Goal: Information Seeking & Learning: Learn about a topic

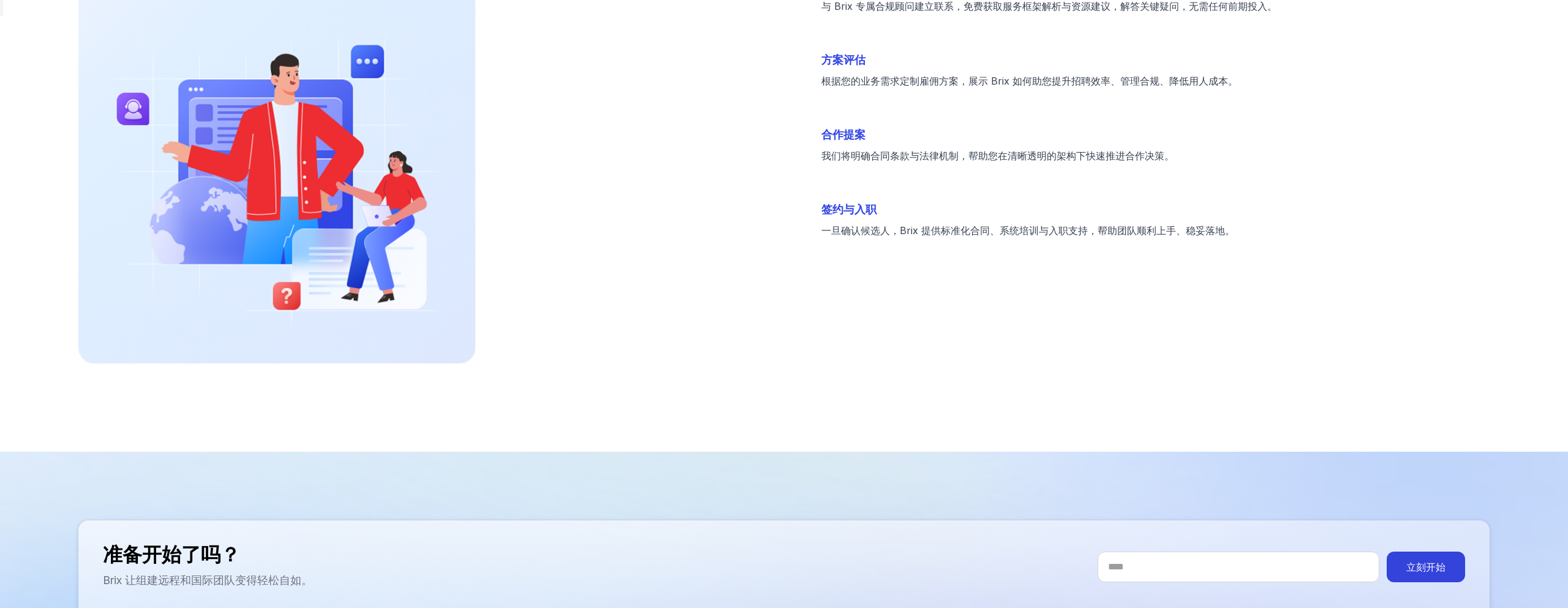
scroll to position [3933, 0]
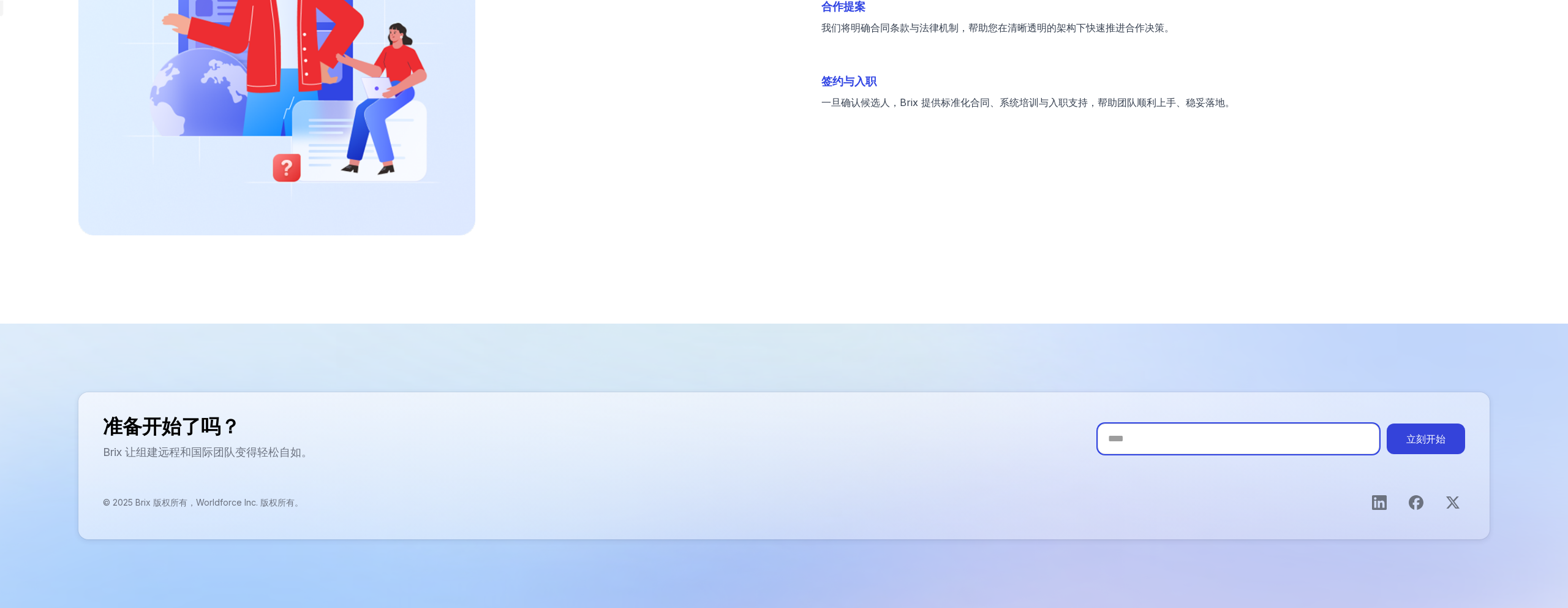
click at [1199, 439] on input "您的邮箱" at bounding box center [1239, 439] width 282 height 30
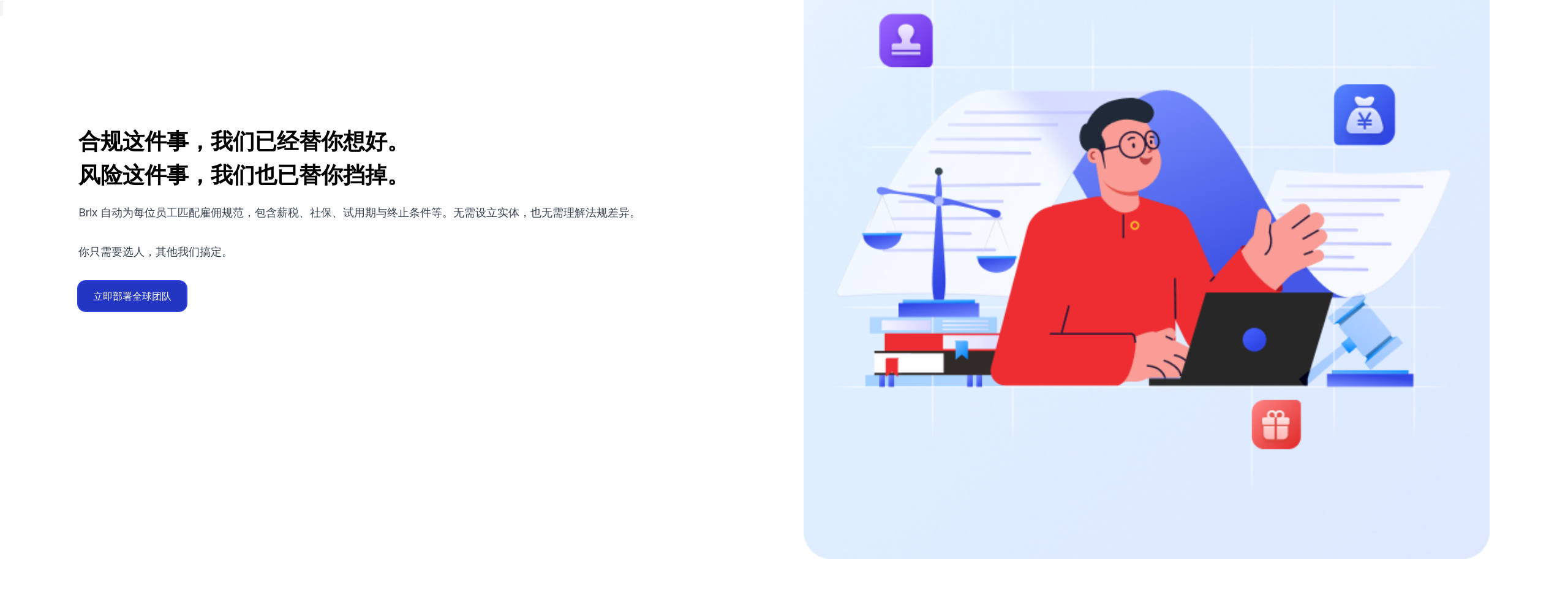
click at [159, 293] on button "立即部署全球团队" at bounding box center [132, 296] width 108 height 30
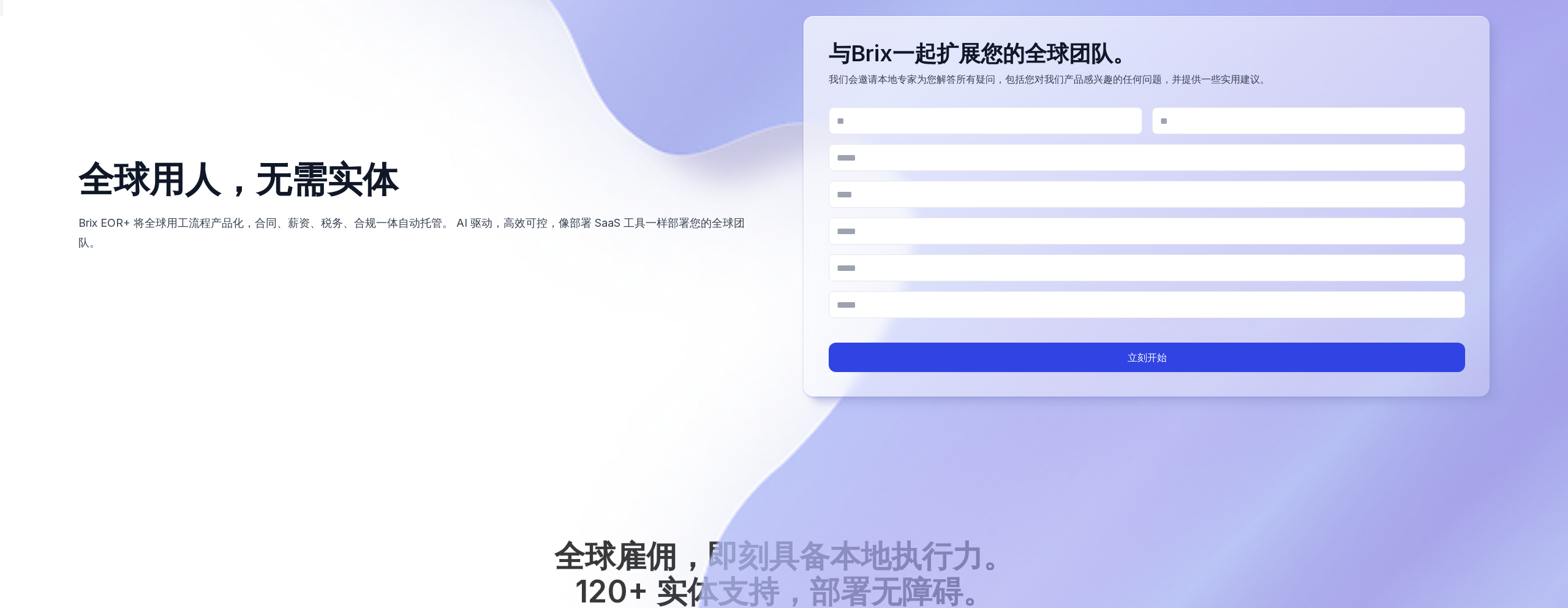
scroll to position [54, 0]
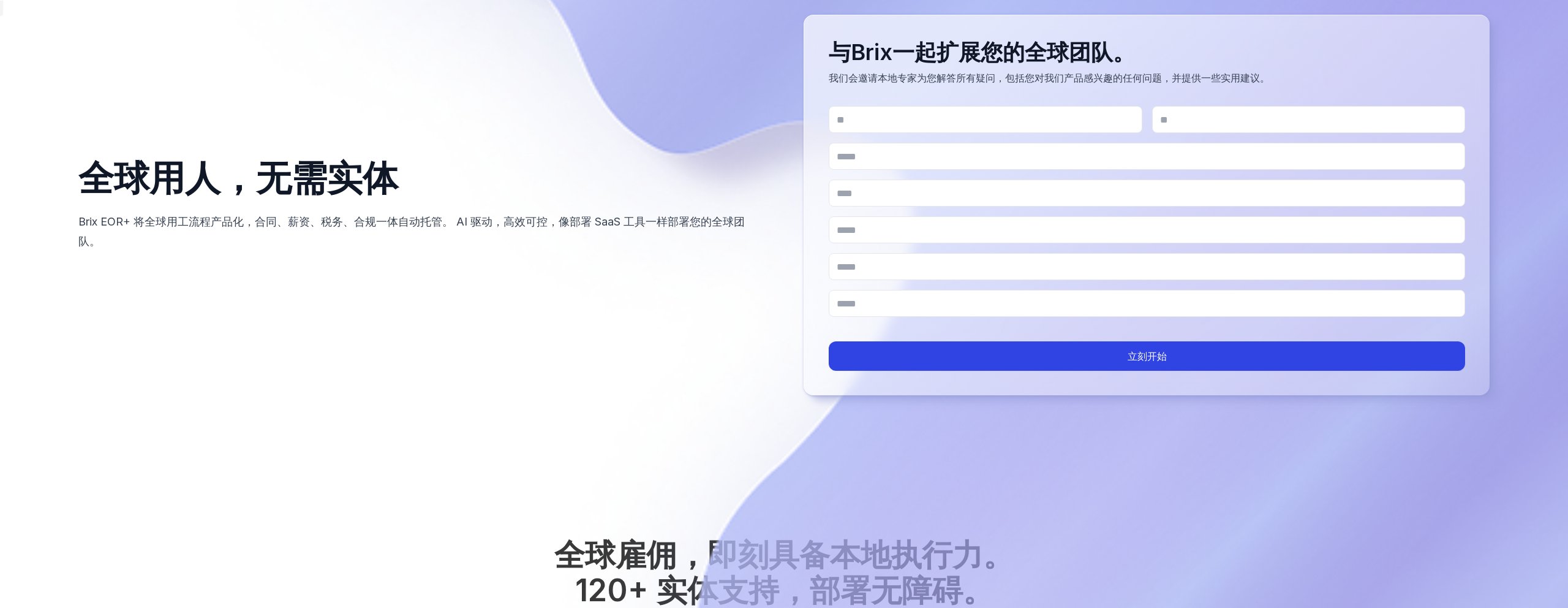
click at [958, 336] on form "立刻开始" at bounding box center [1147, 239] width 637 height 265
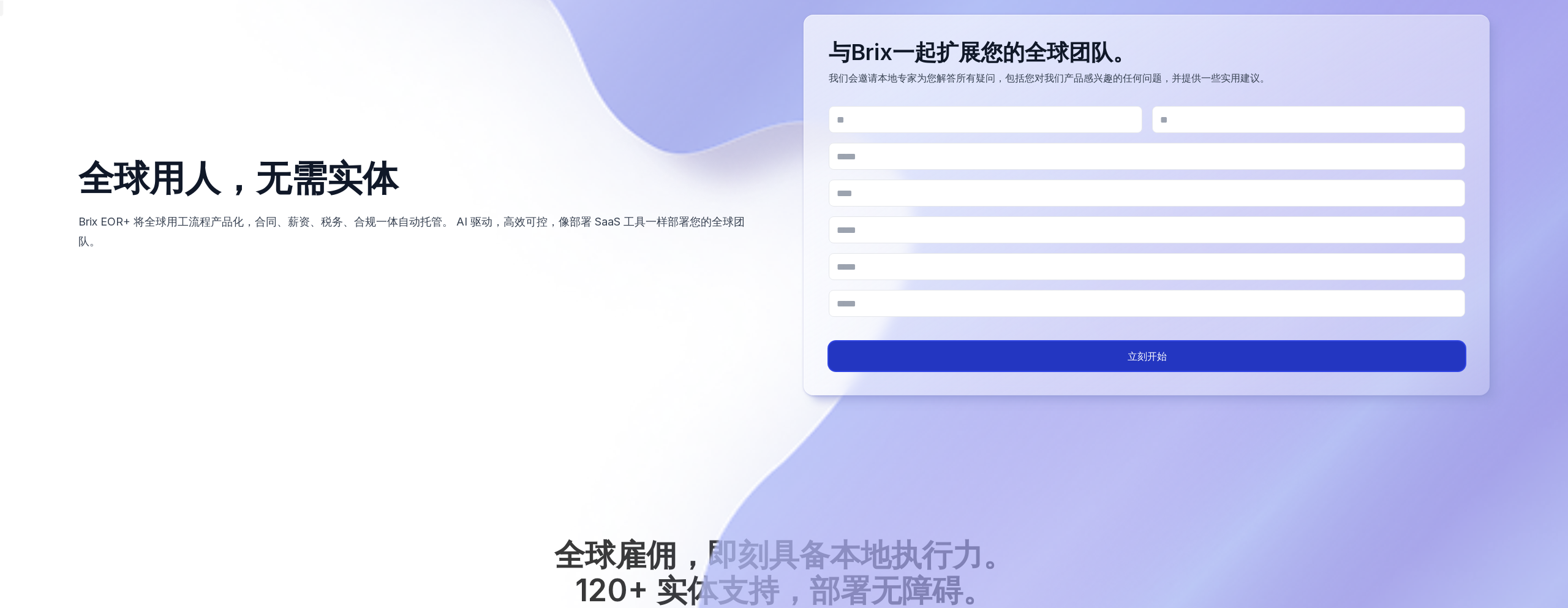
click at [962, 356] on button "立刻开始" at bounding box center [1147, 356] width 637 height 30
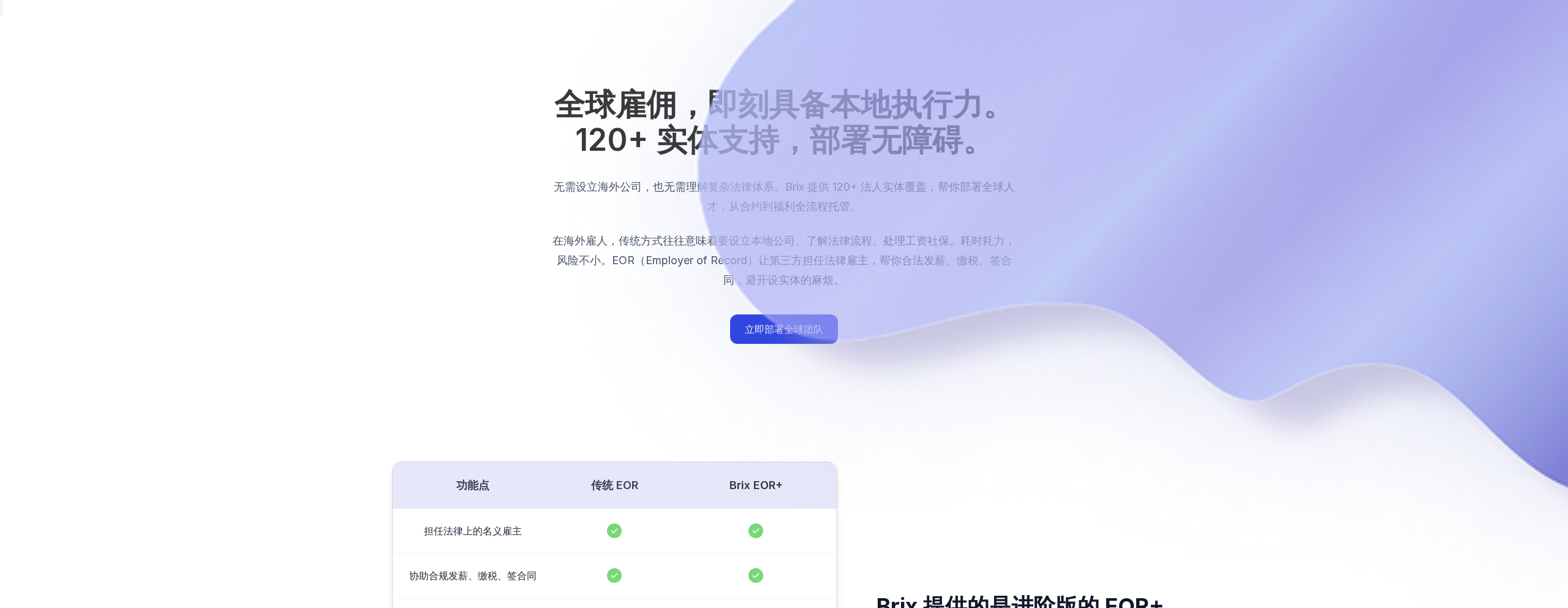
scroll to position [484, 0]
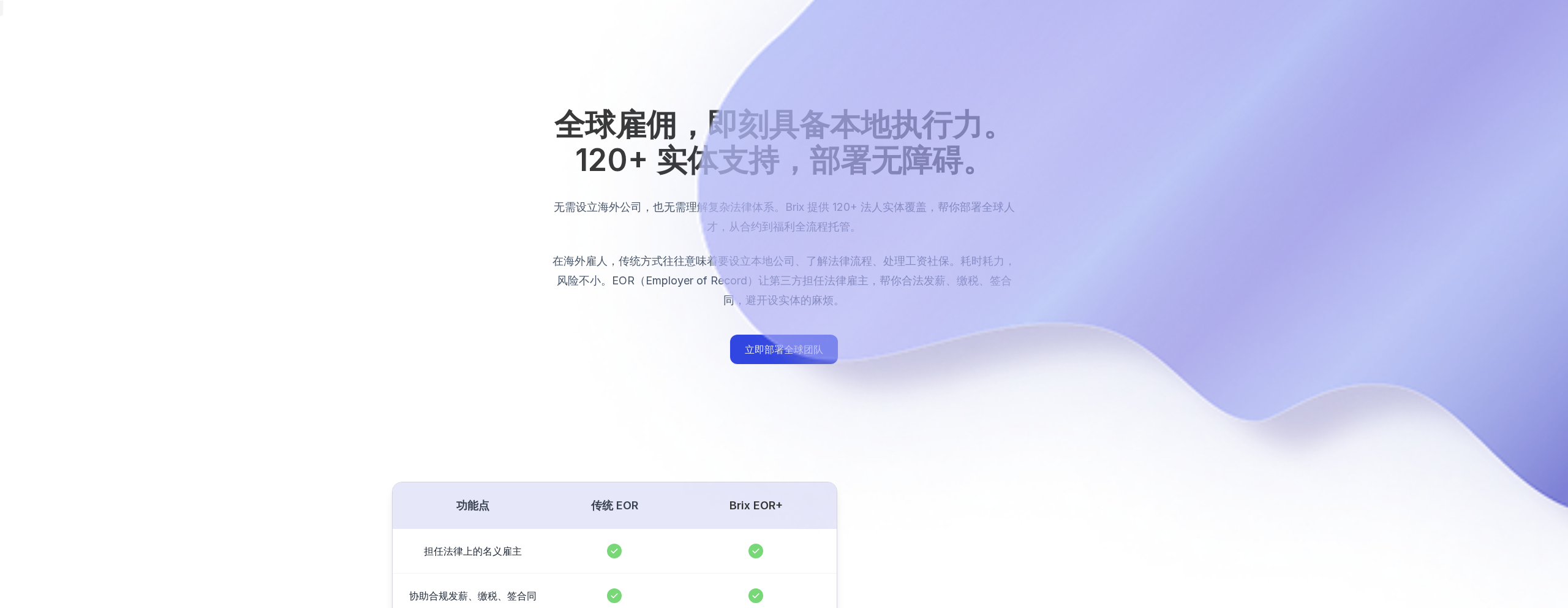
click at [768, 359] on img "EOR Hero" at bounding box center [784, 157] width 1568 height 1283
click at [766, 347] on img "EOR Hero" at bounding box center [784, 157] width 1568 height 1283
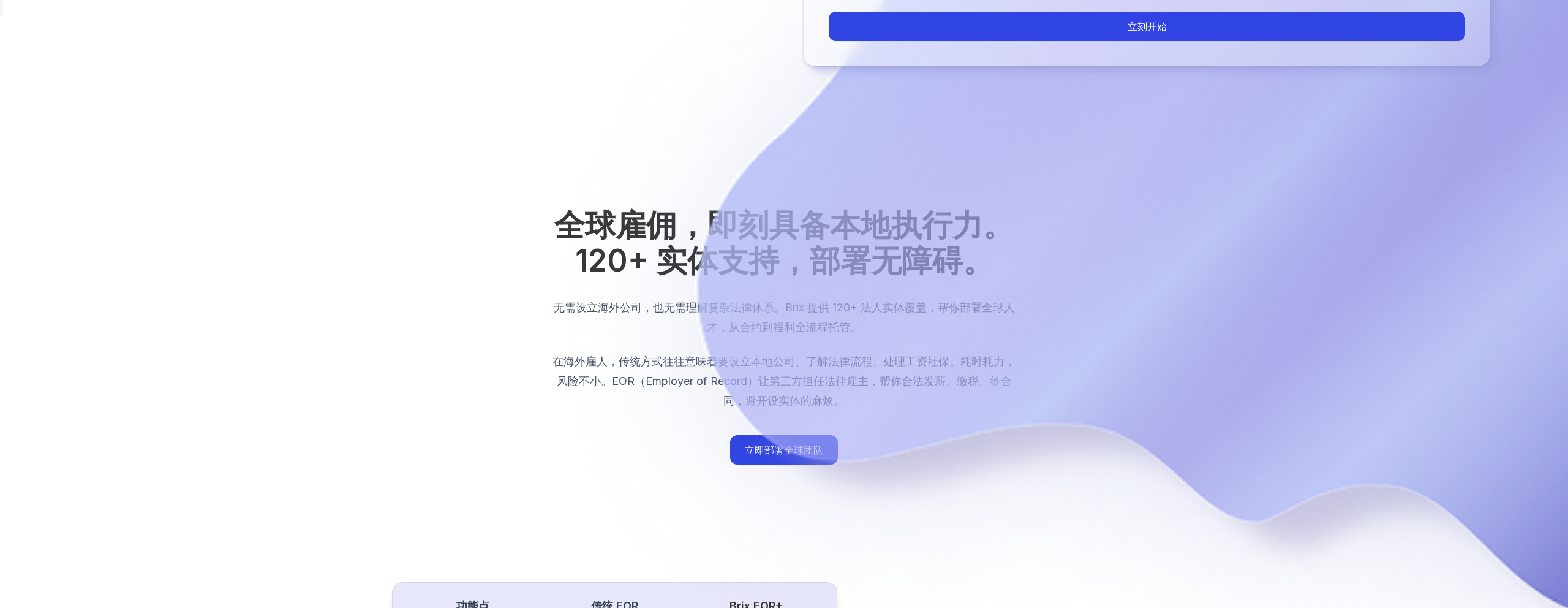
scroll to position [117, 0]
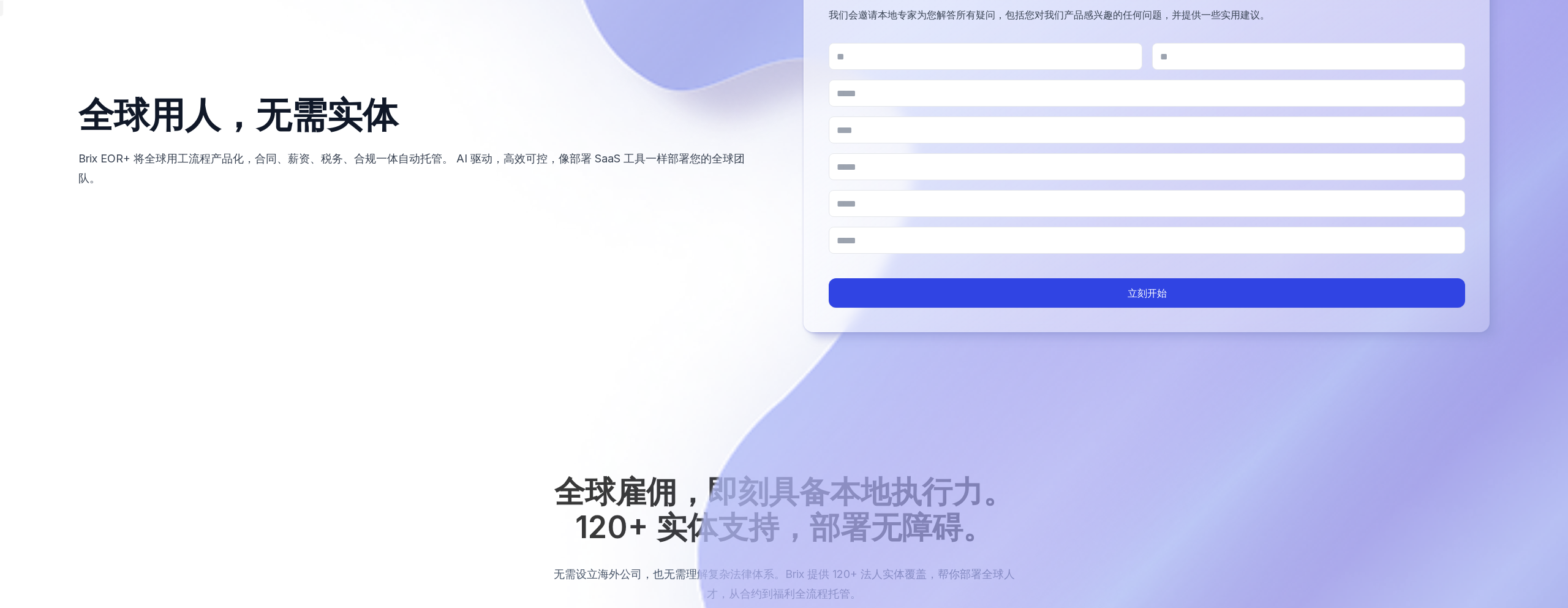
click at [1097, 472] on img "EOR Hero" at bounding box center [784, 524] width 1568 height 1283
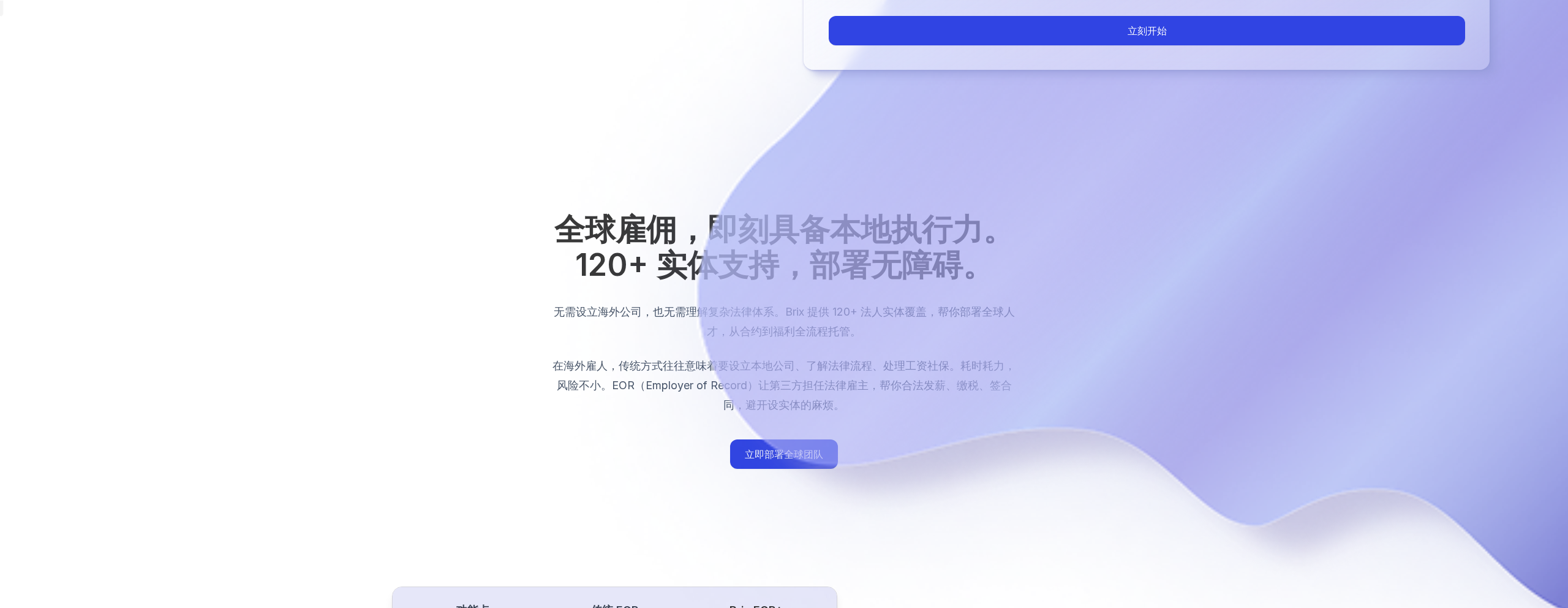
scroll to position [380, 0]
click at [768, 456] on img "EOR Hero" at bounding box center [784, 261] width 1568 height 1283
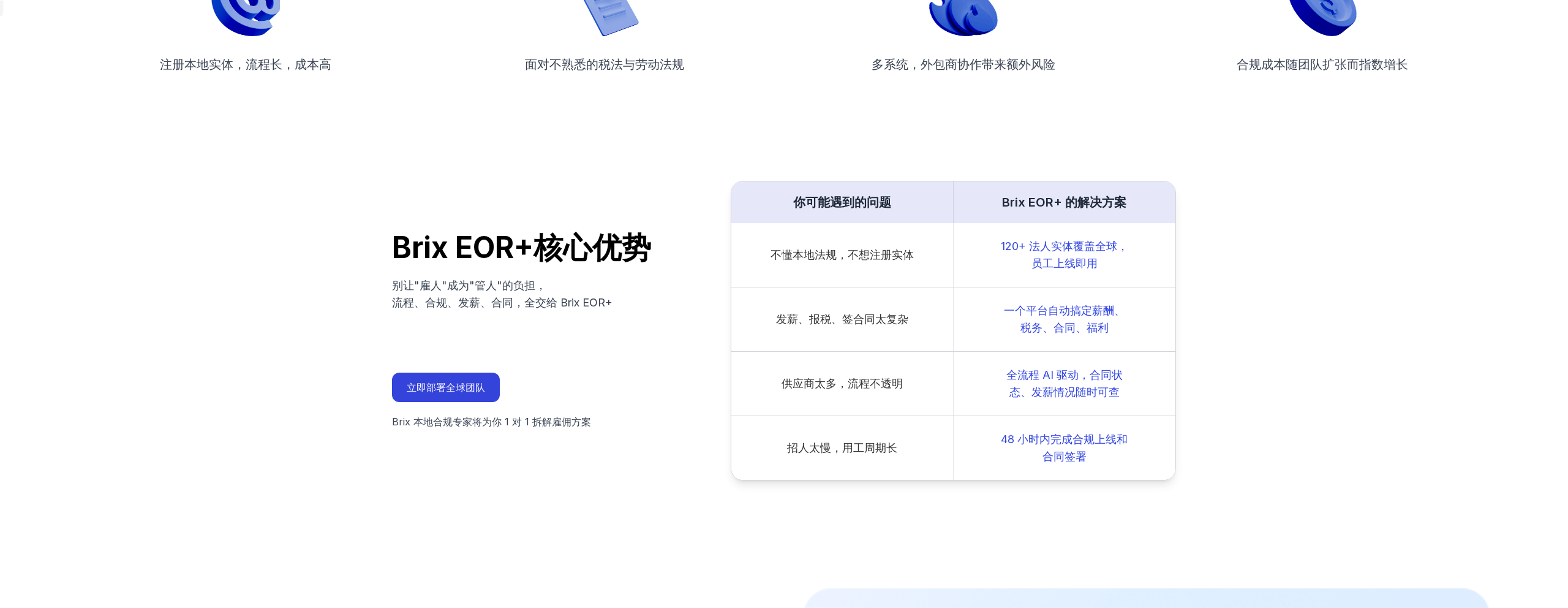
scroll to position [1708, 0]
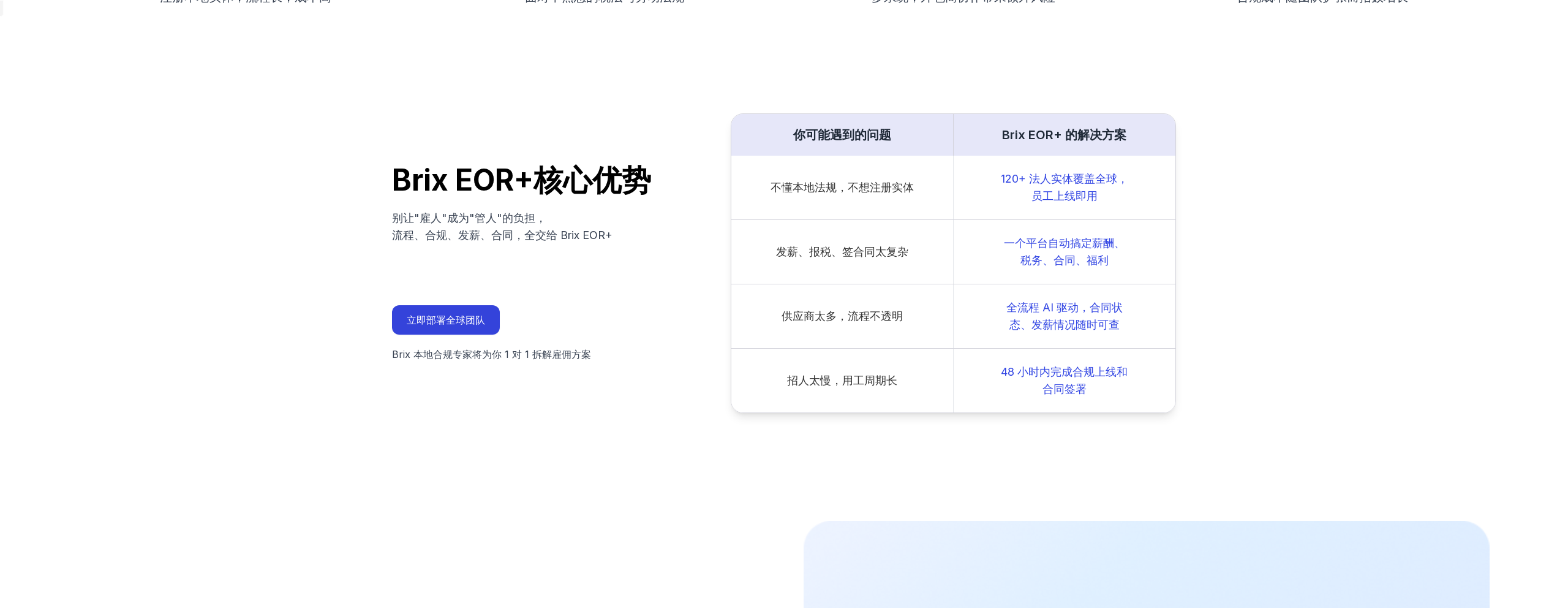
click at [1038, 202] on p "120+ 法人实体覆盖全球，员工上线即用" at bounding box center [1064, 187] width 130 height 34
click at [1047, 184] on p "120+ 法人实体覆盖全球，员工上线即用" at bounding box center [1064, 187] width 130 height 34
click at [801, 218] on div "不懂本地法规，不想注册实体" at bounding box center [842, 188] width 222 height 64
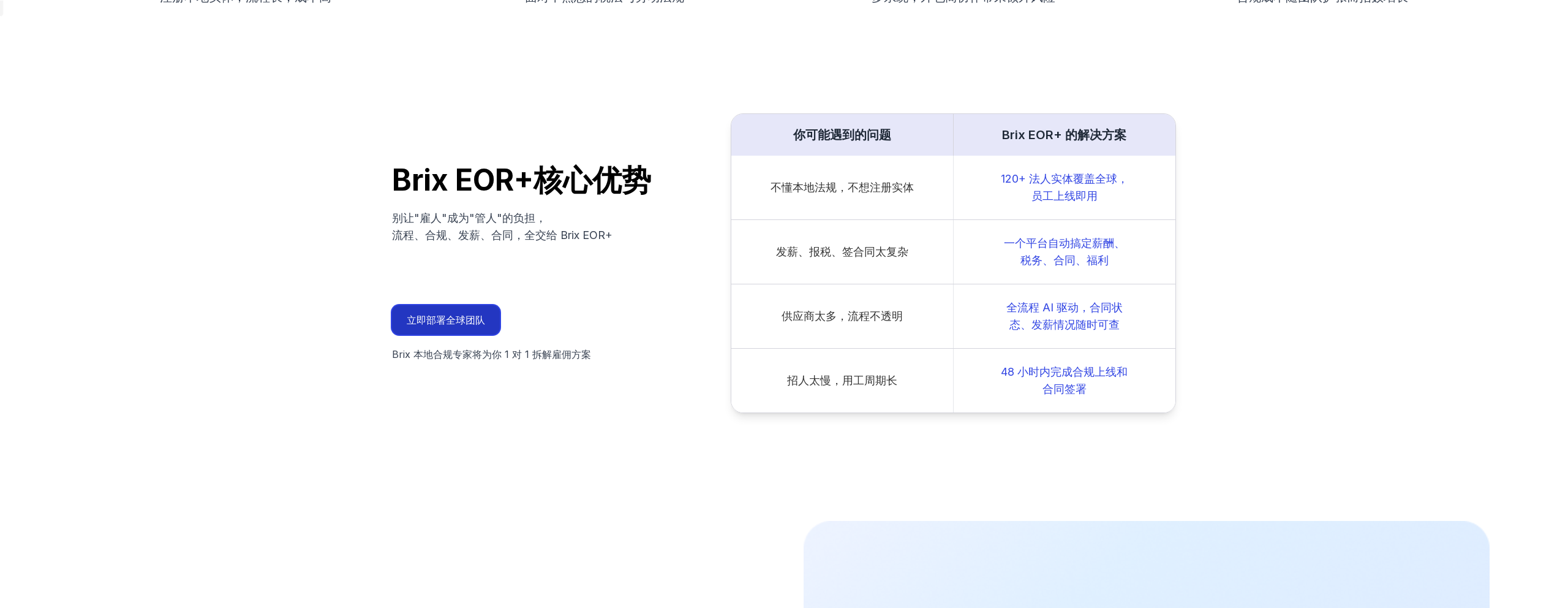
click at [423, 326] on button "立即部署全球团队" at bounding box center [445, 320] width 108 height 30
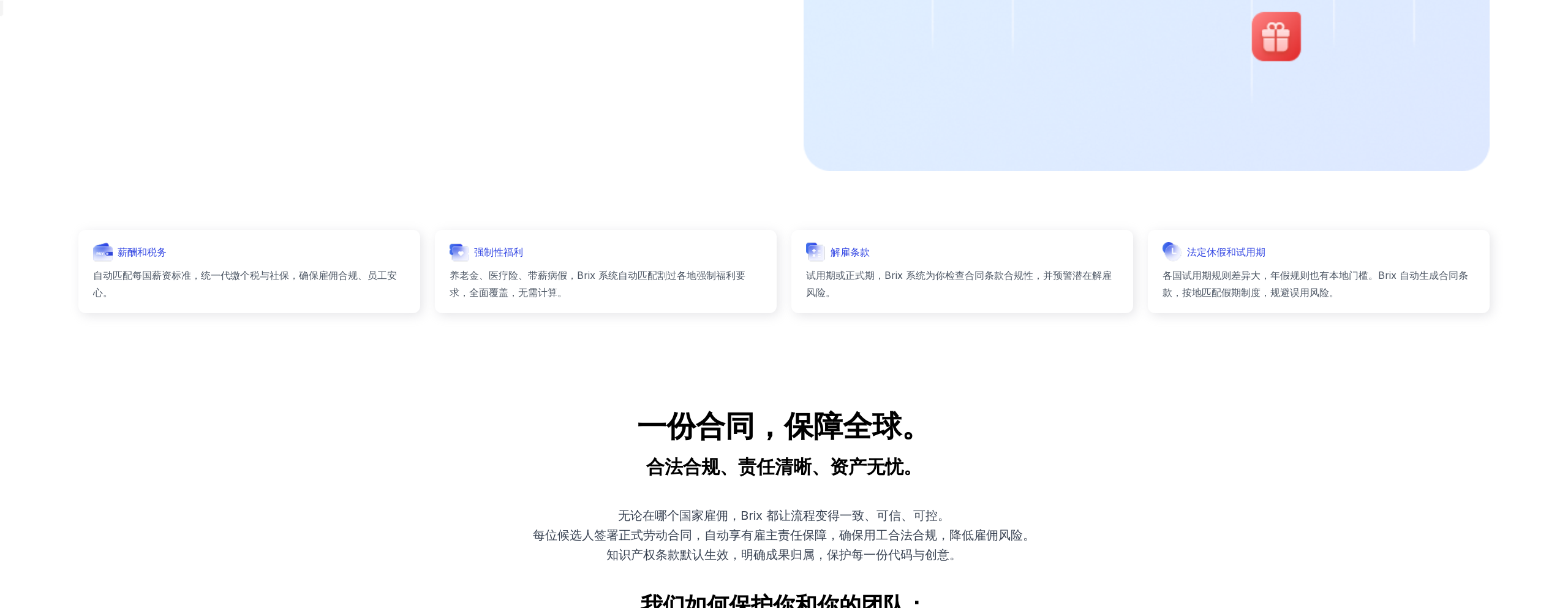
scroll to position [1788, 0]
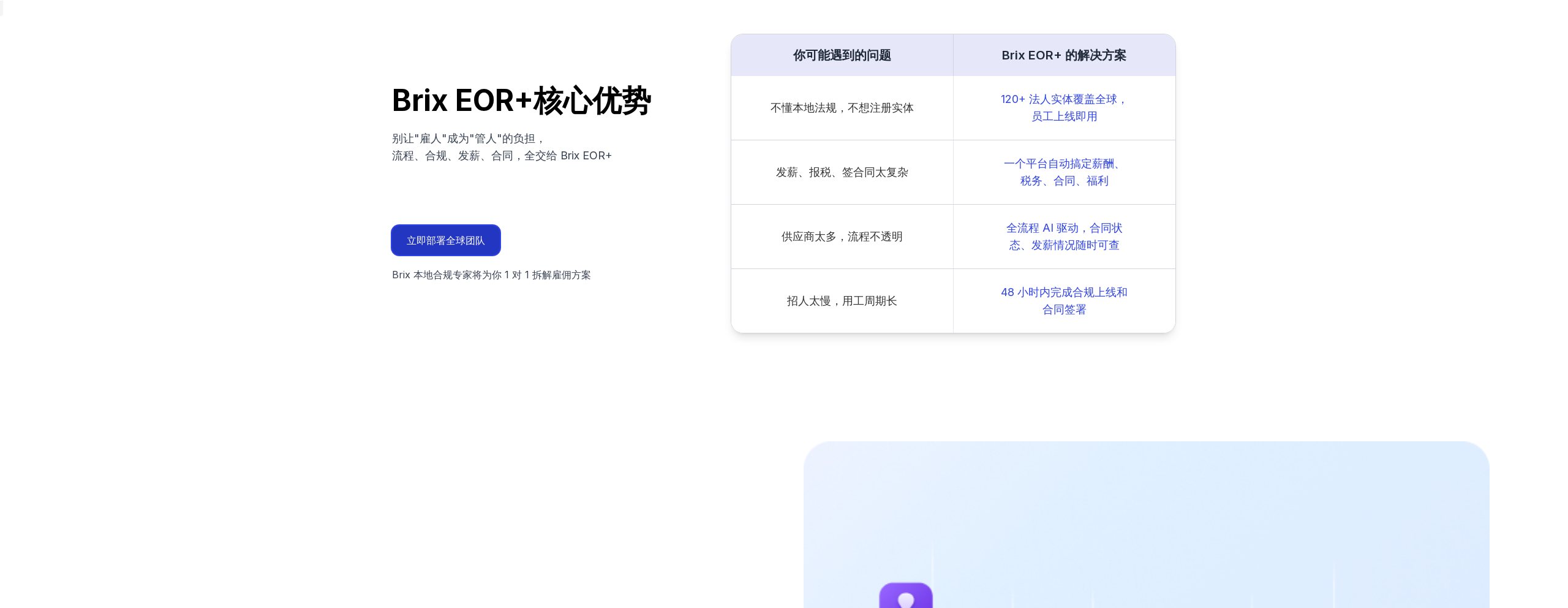
click at [477, 247] on button "立即部署全球团队" at bounding box center [445, 240] width 108 height 30
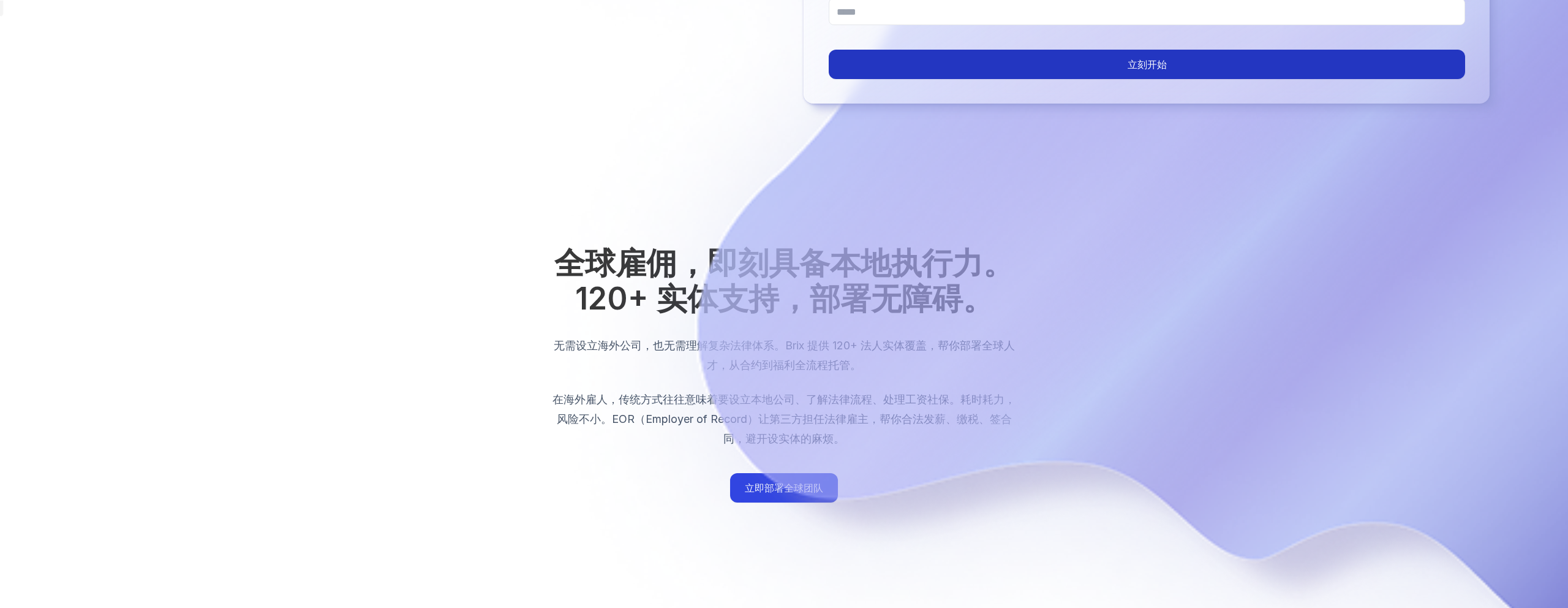
scroll to position [0, 0]
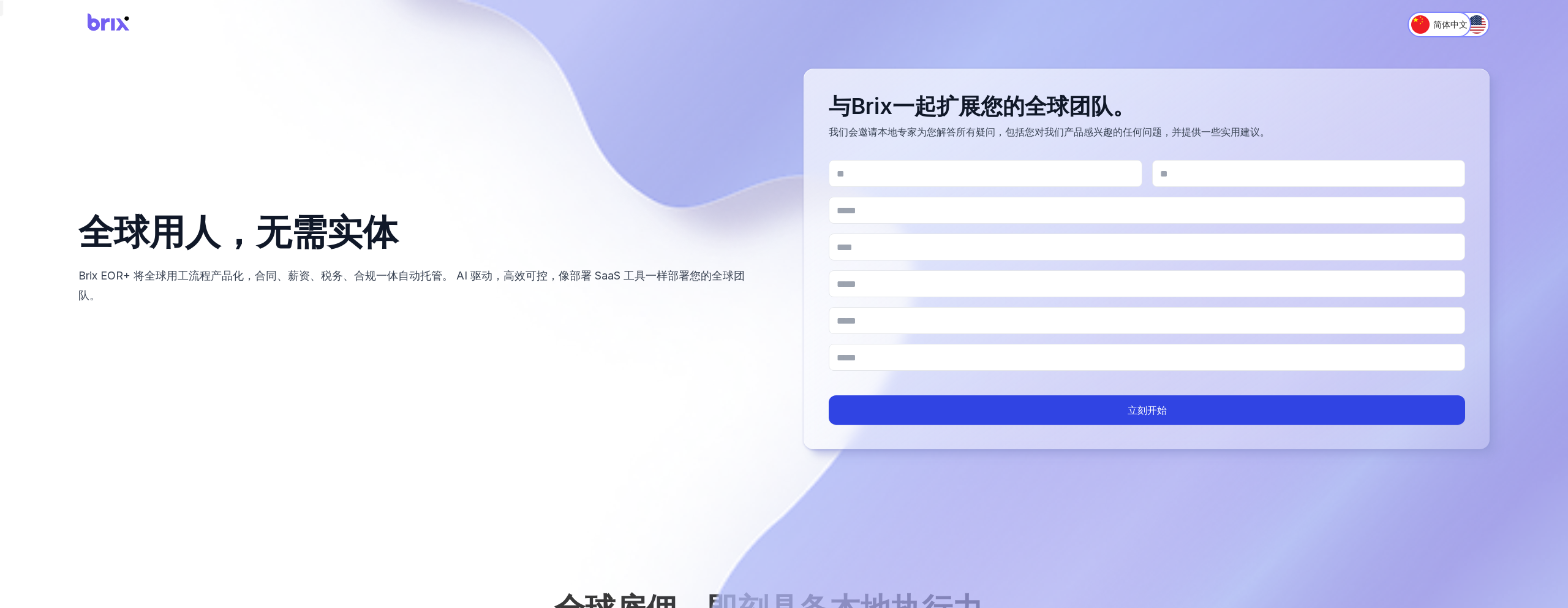
click at [103, 23] on img at bounding box center [109, 25] width 61 height 33
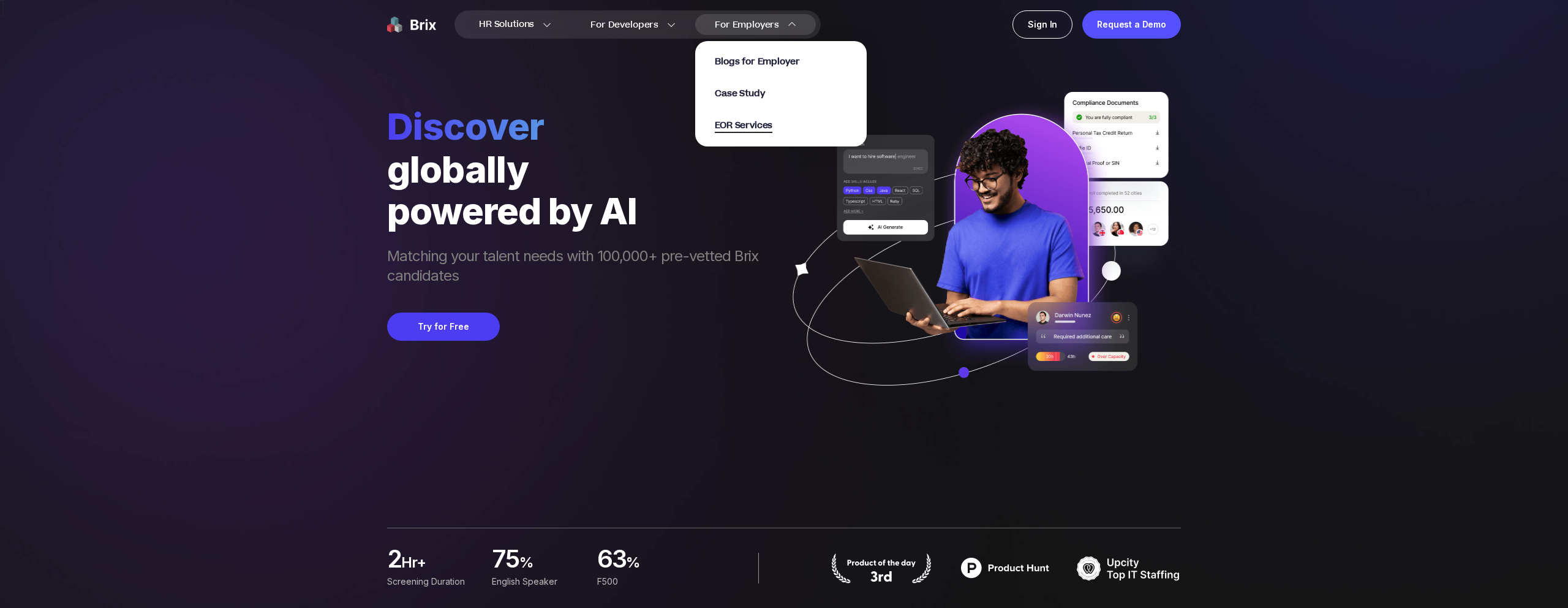
click at [749, 124] on span "EOR Services" at bounding box center [743, 126] width 57 height 14
click at [754, 129] on span "EOR Services" at bounding box center [743, 126] width 57 height 14
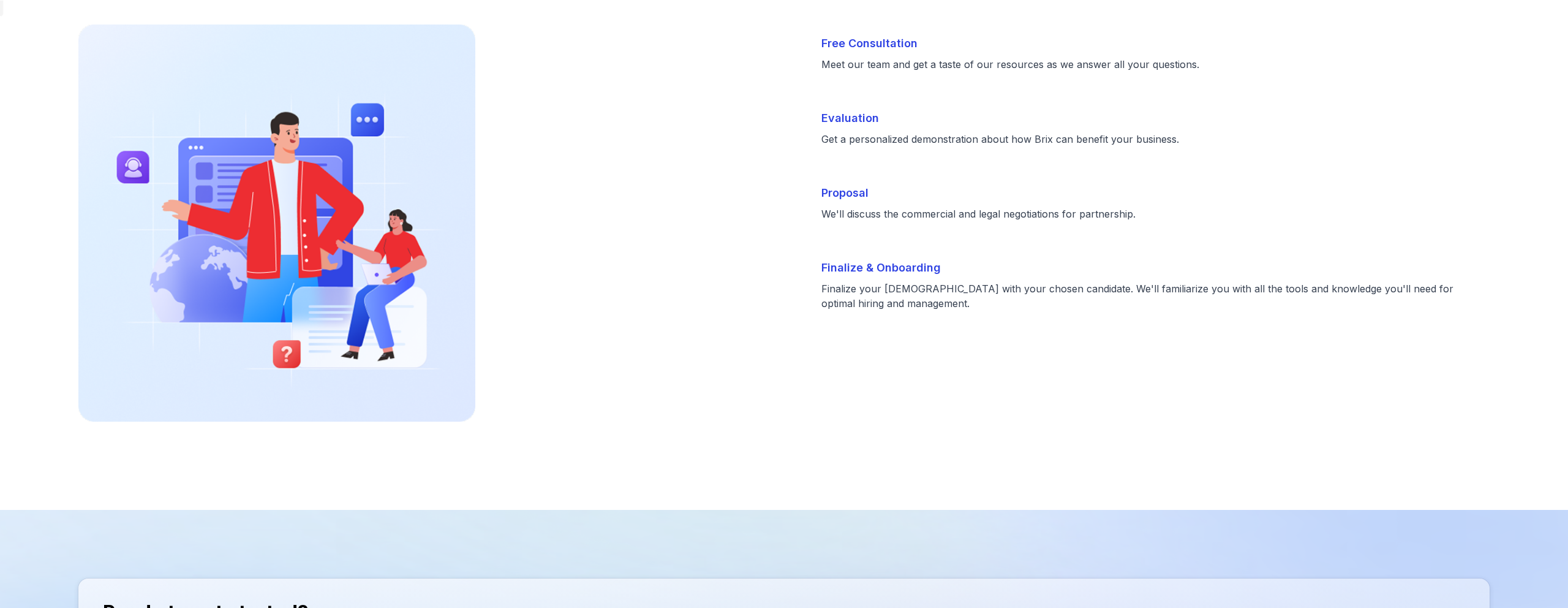
scroll to position [2147, 0]
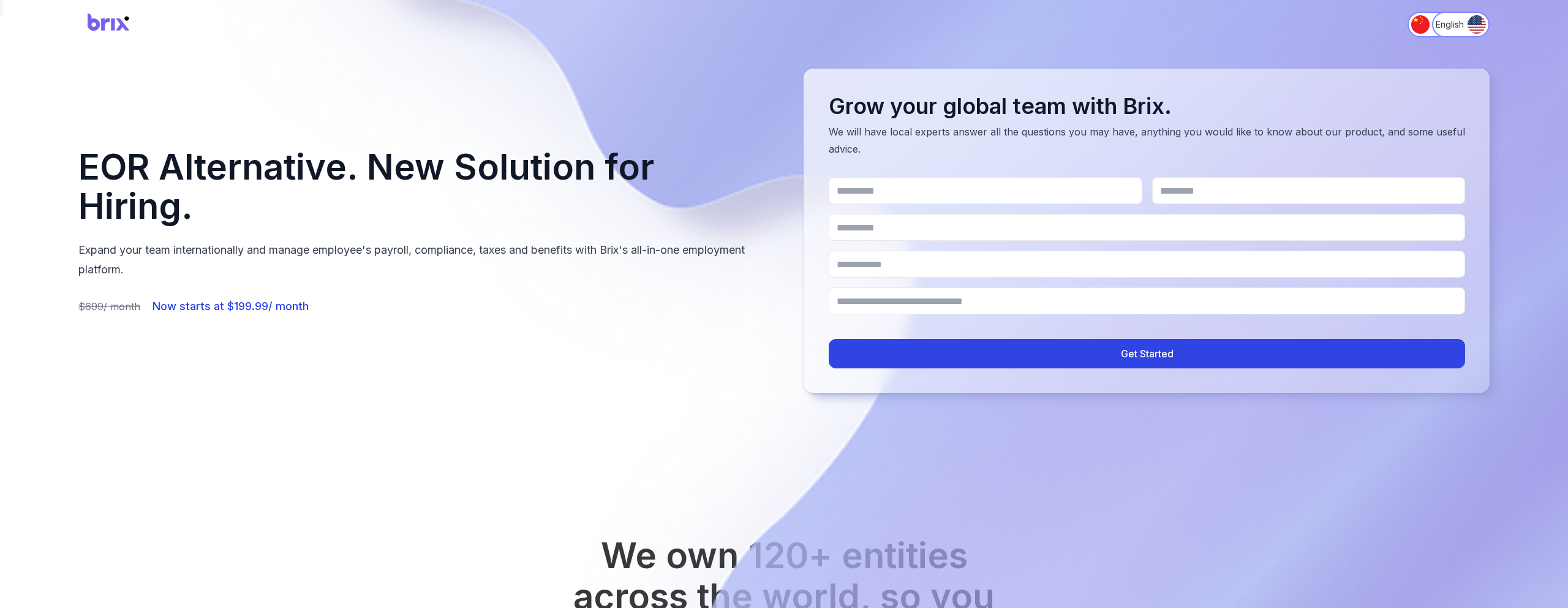
click at [723, 184] on h1 "EOR Alternative. New Solution for Hiring." at bounding box center [421, 186] width 686 height 79
click at [85, 22] on img at bounding box center [109, 25] width 61 height 33
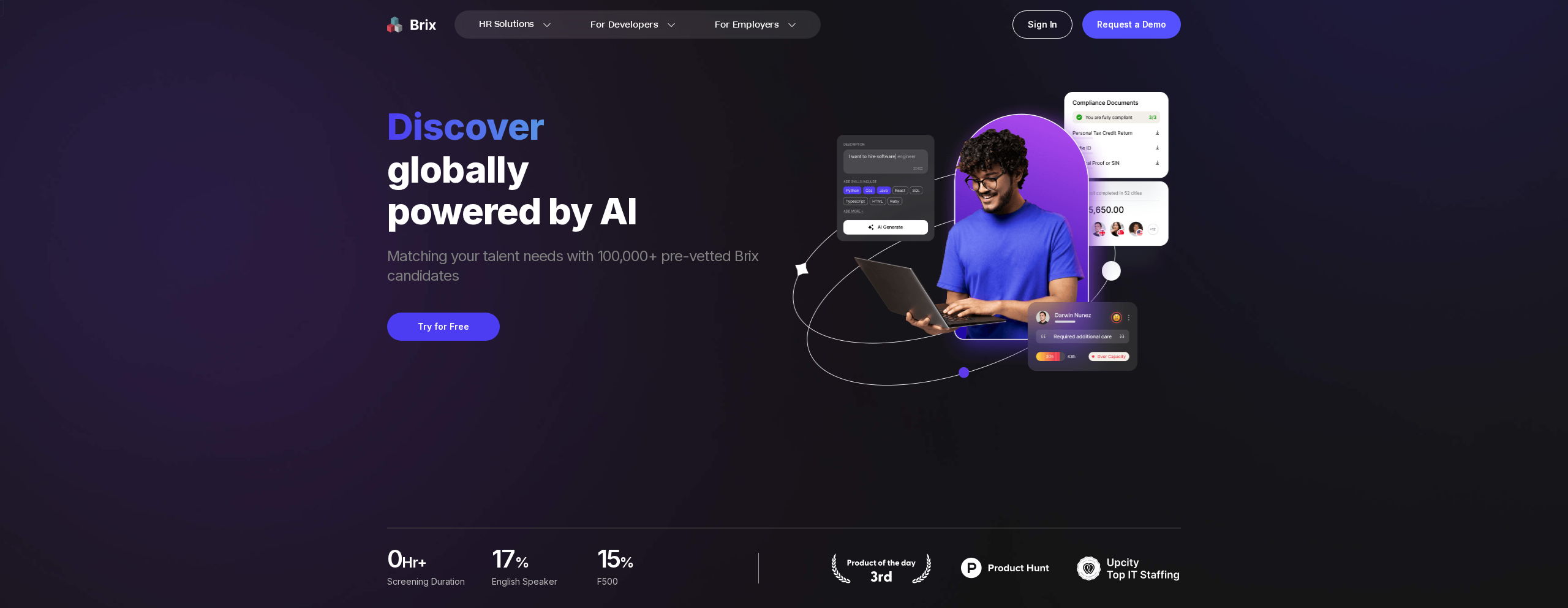
click at [96, 22] on nav "HR Solutions HR Solutions Recruiter HR Assistant Global Talent Network Onboardi…" at bounding box center [784, 24] width 1568 height 49
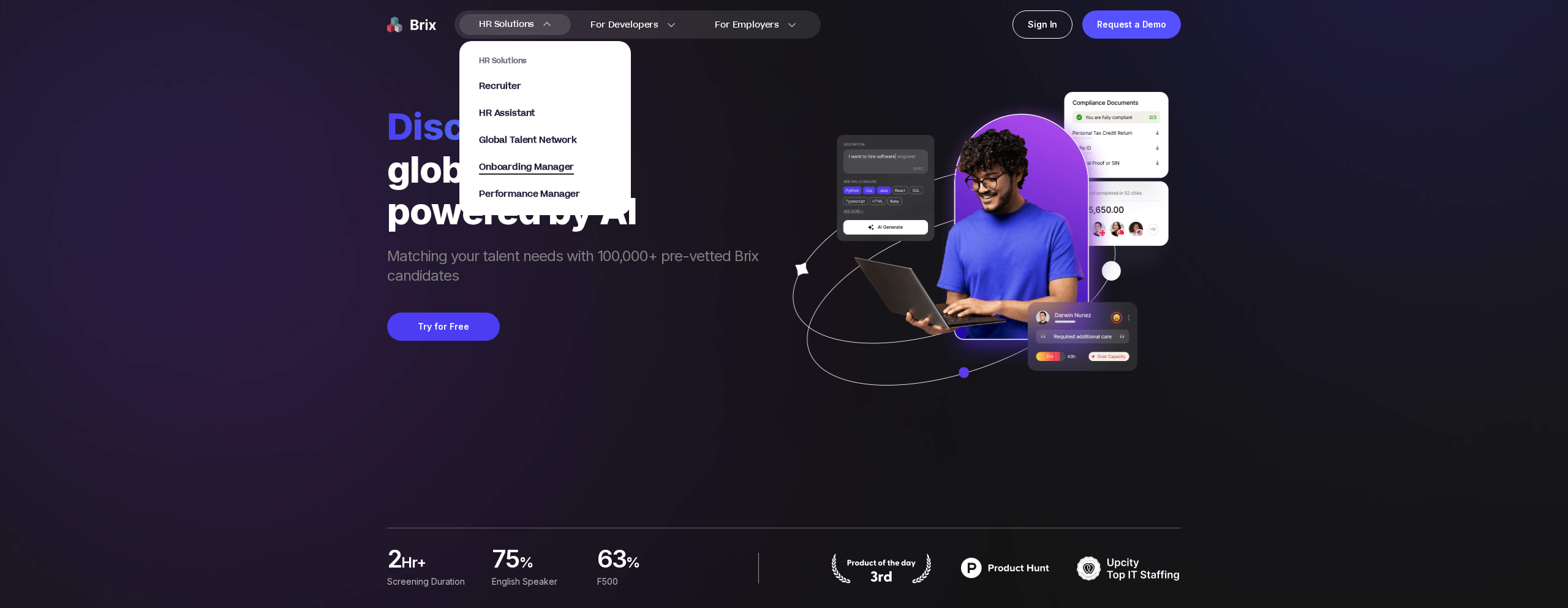
click at [540, 167] on span "Onboarding Manager" at bounding box center [526, 168] width 95 height 14
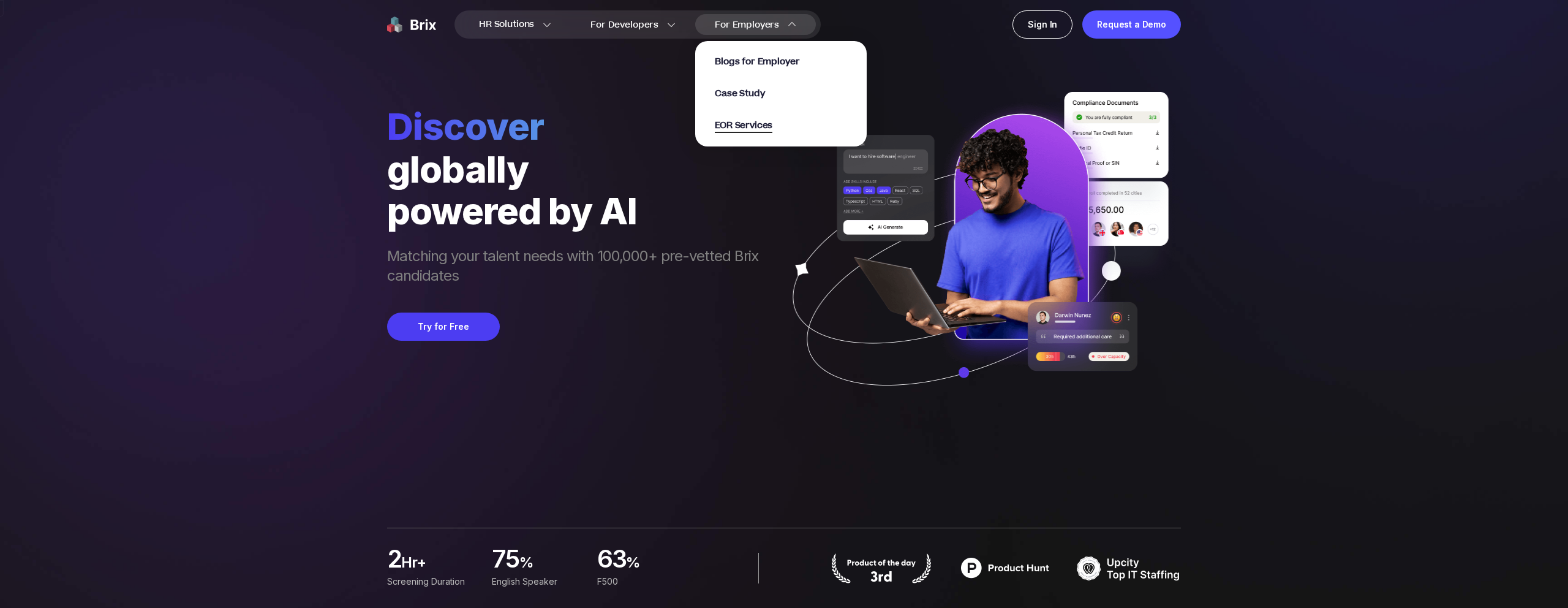
click at [744, 120] on span "EOR Services" at bounding box center [743, 126] width 57 height 14
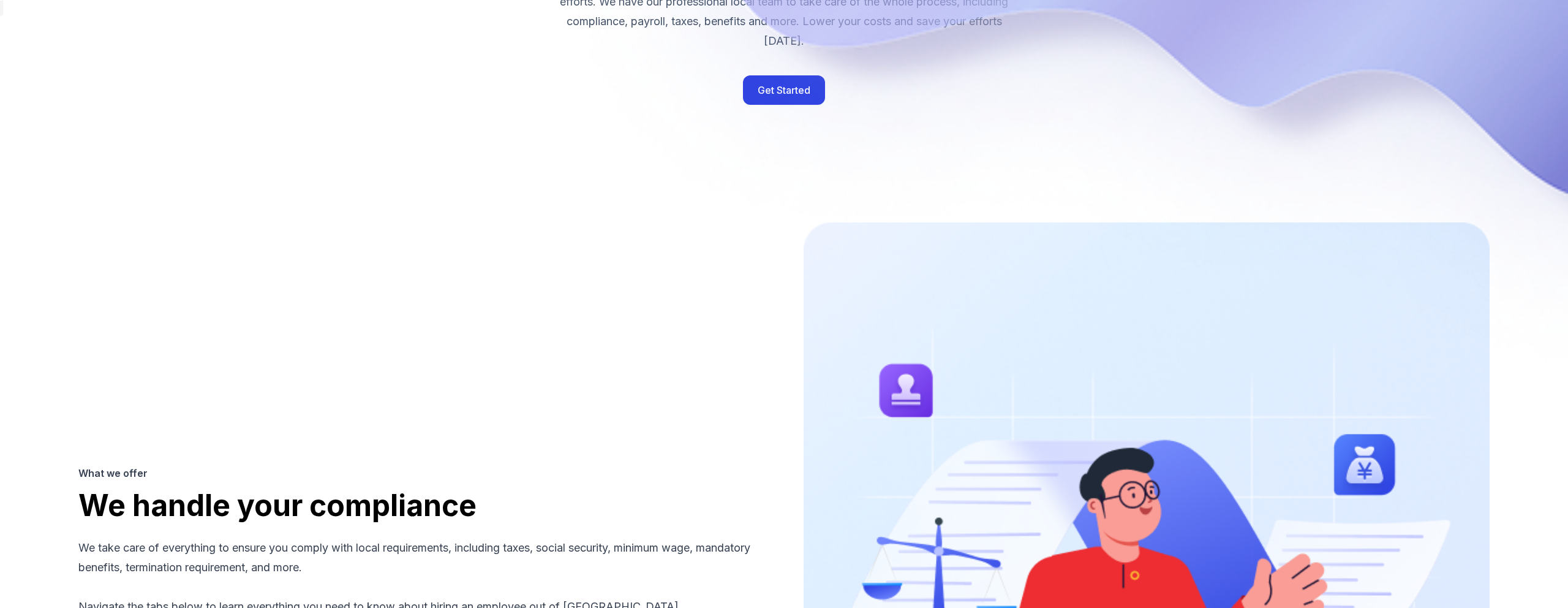
scroll to position [1096, 0]
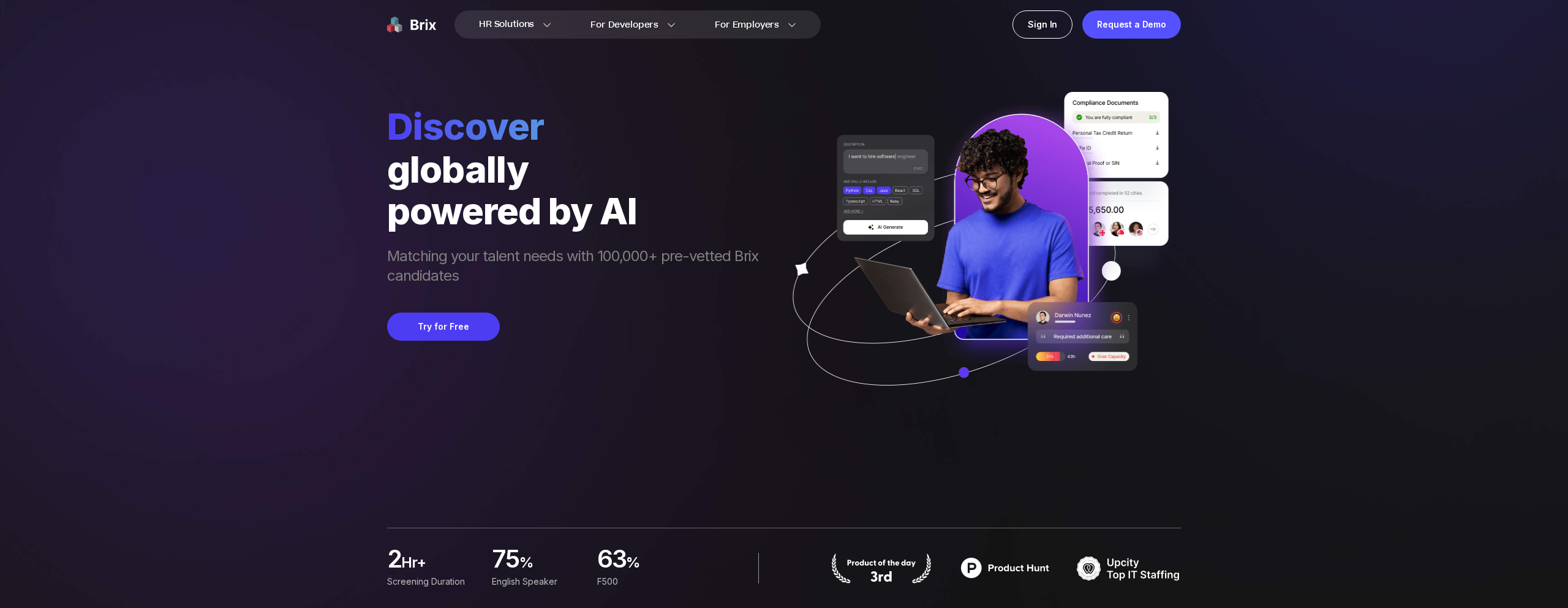
click at [769, 111] on span "Discover" at bounding box center [579, 126] width 383 height 44
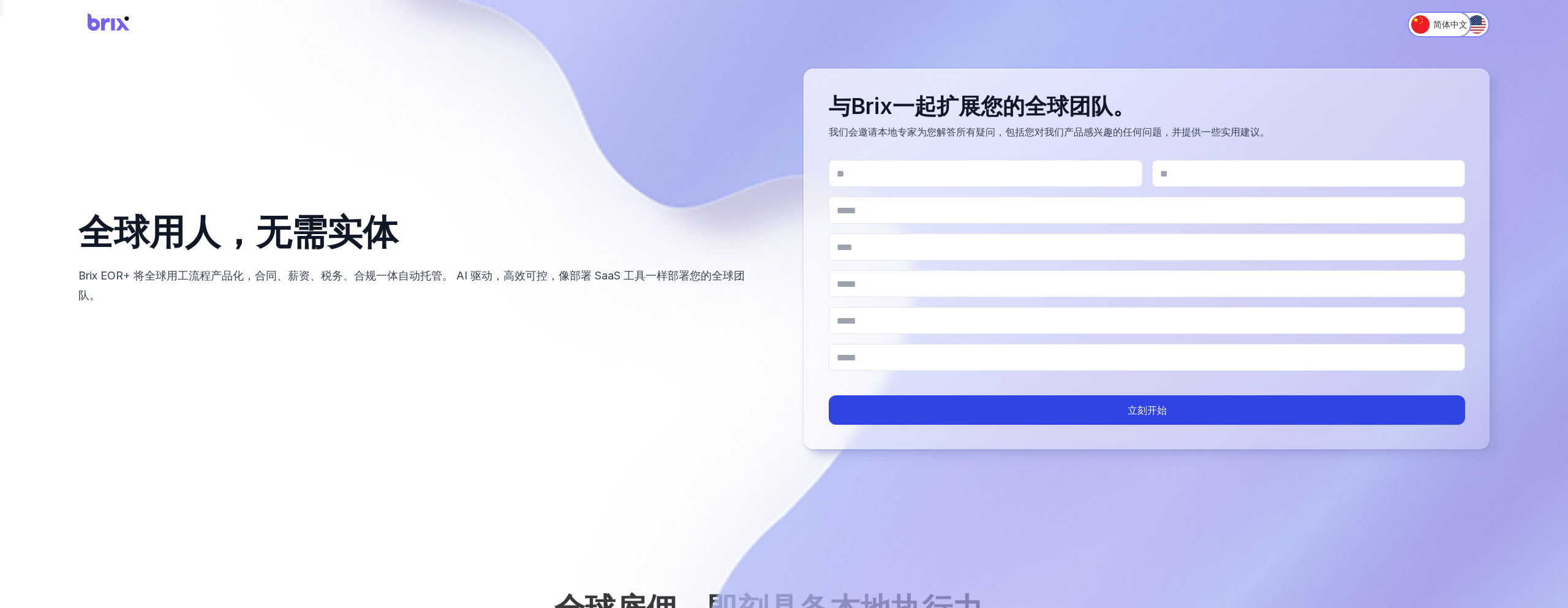
click at [1217, 70] on div "与Brix一起扩展您的全球团队。 我们会邀请本地专家为您解答所有疑问，包括您对我们产品感兴趣的任何问题，并提供一些实用建议。 立刻开始" at bounding box center [1147, 259] width 686 height 381
click at [1522, 38] on div "简体中文 English" at bounding box center [784, 24] width 1568 height 49
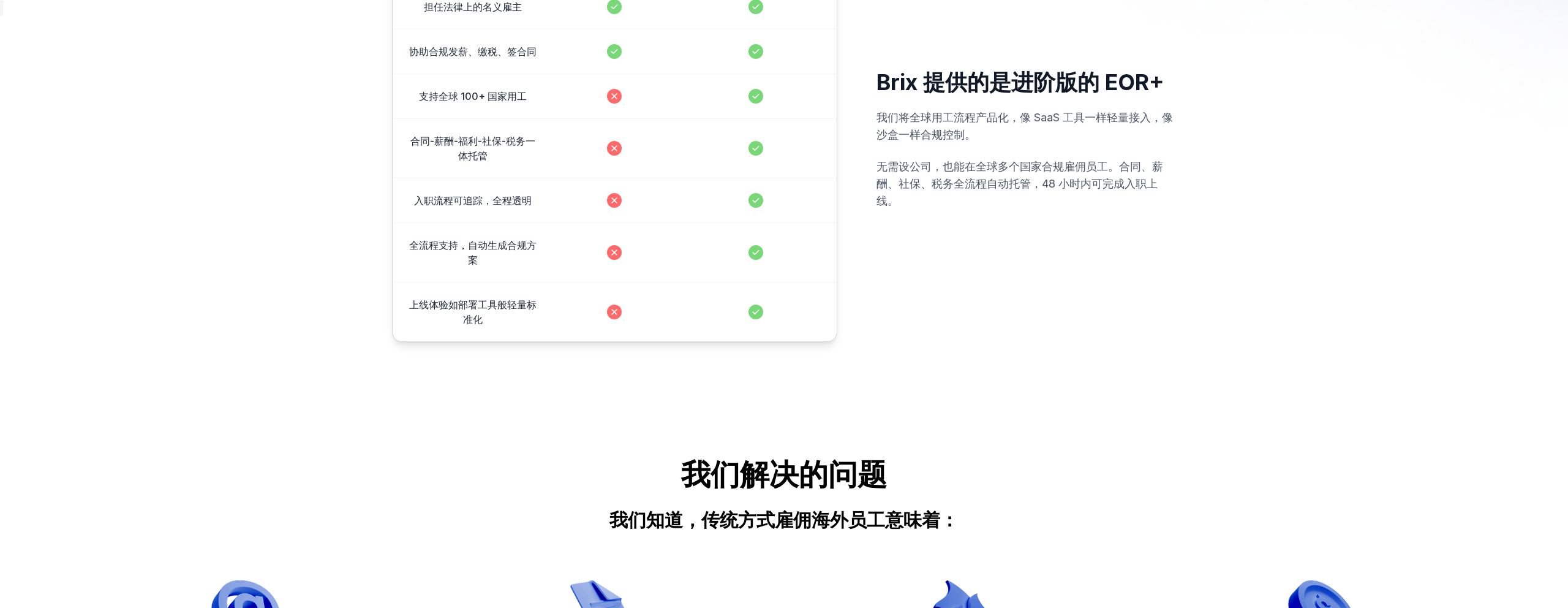
scroll to position [771, 0]
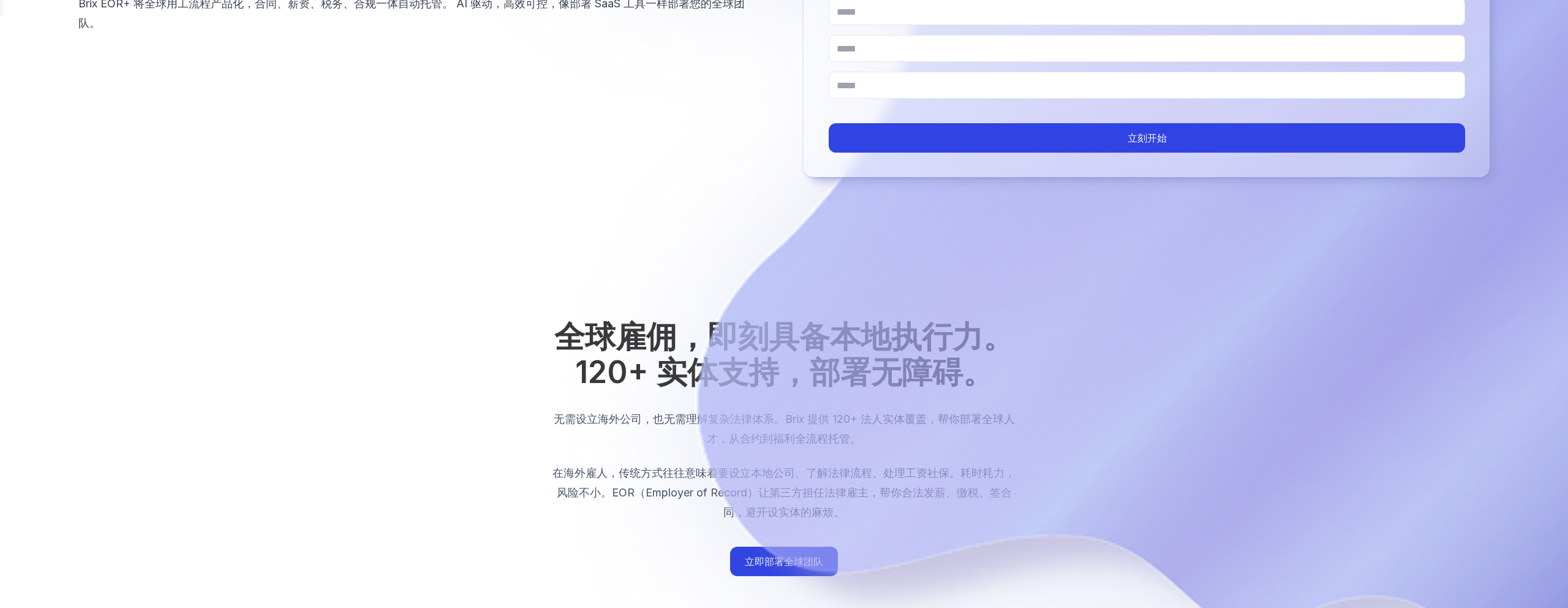
scroll to position [0, 0]
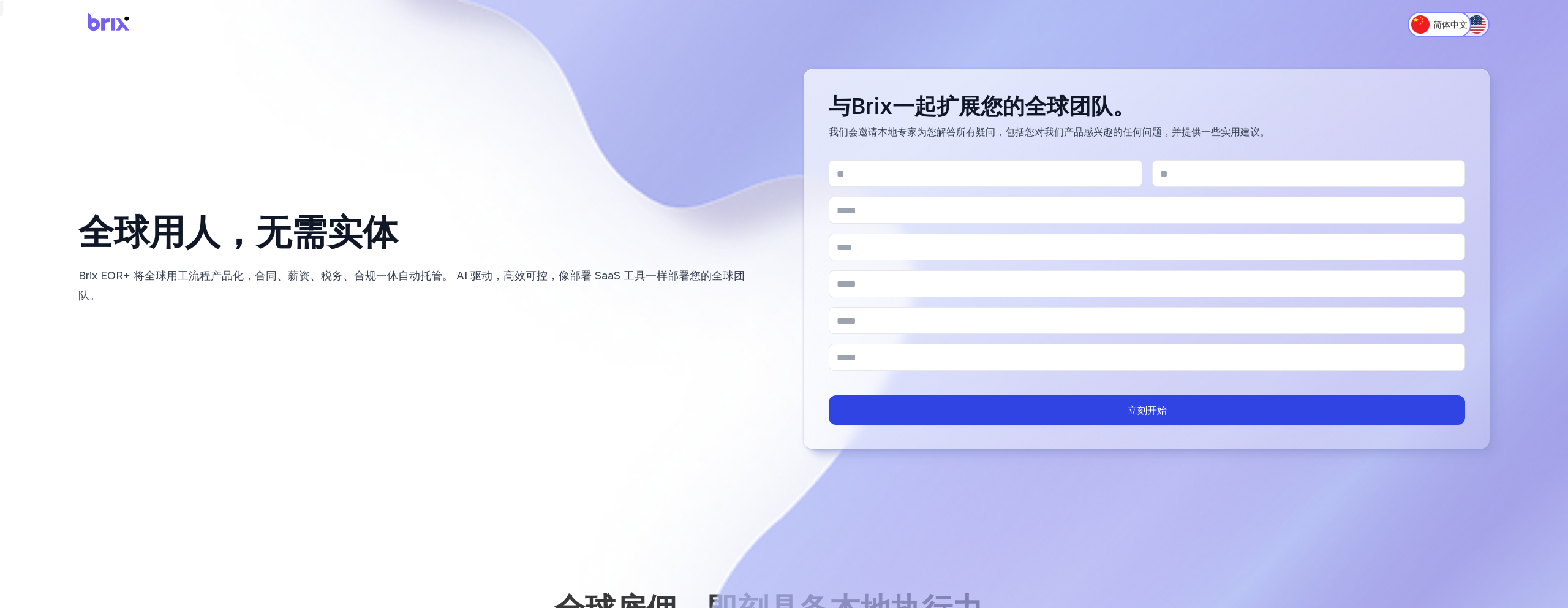
click at [1470, 22] on img "Switch to English" at bounding box center [1477, 25] width 18 height 18
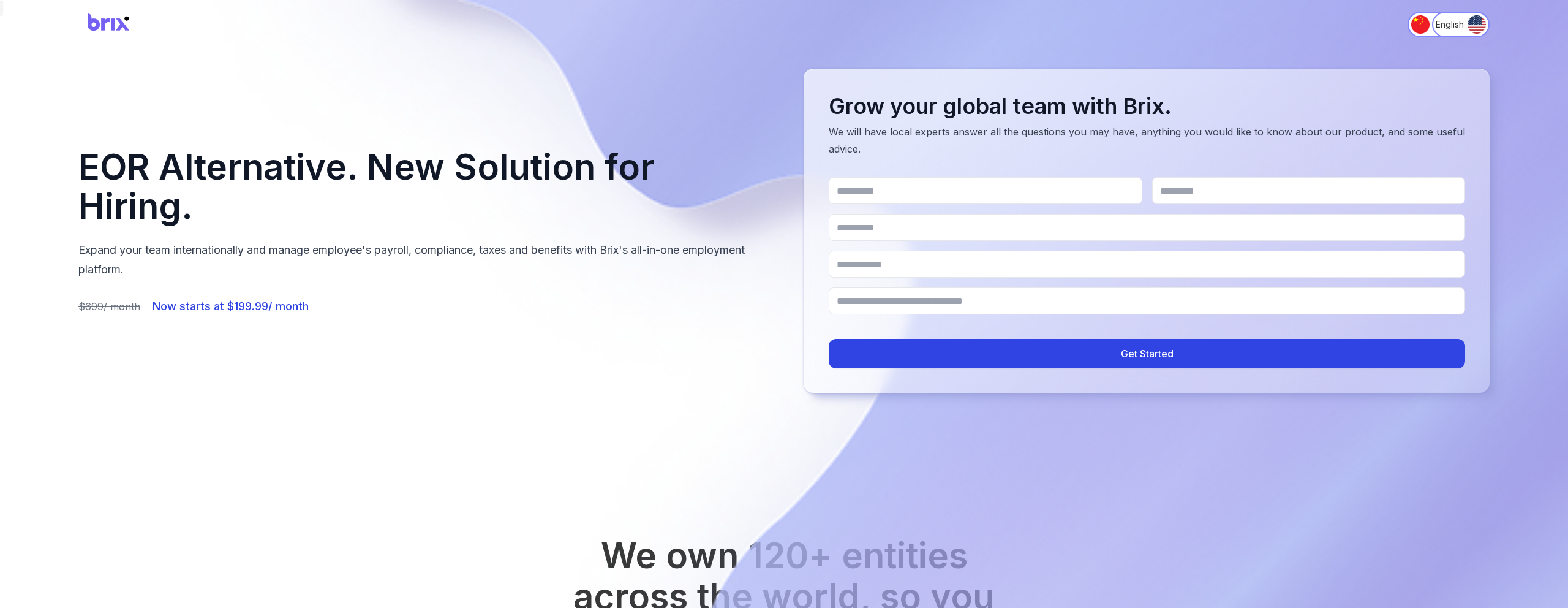
click at [104, 18] on img at bounding box center [109, 25] width 61 height 33
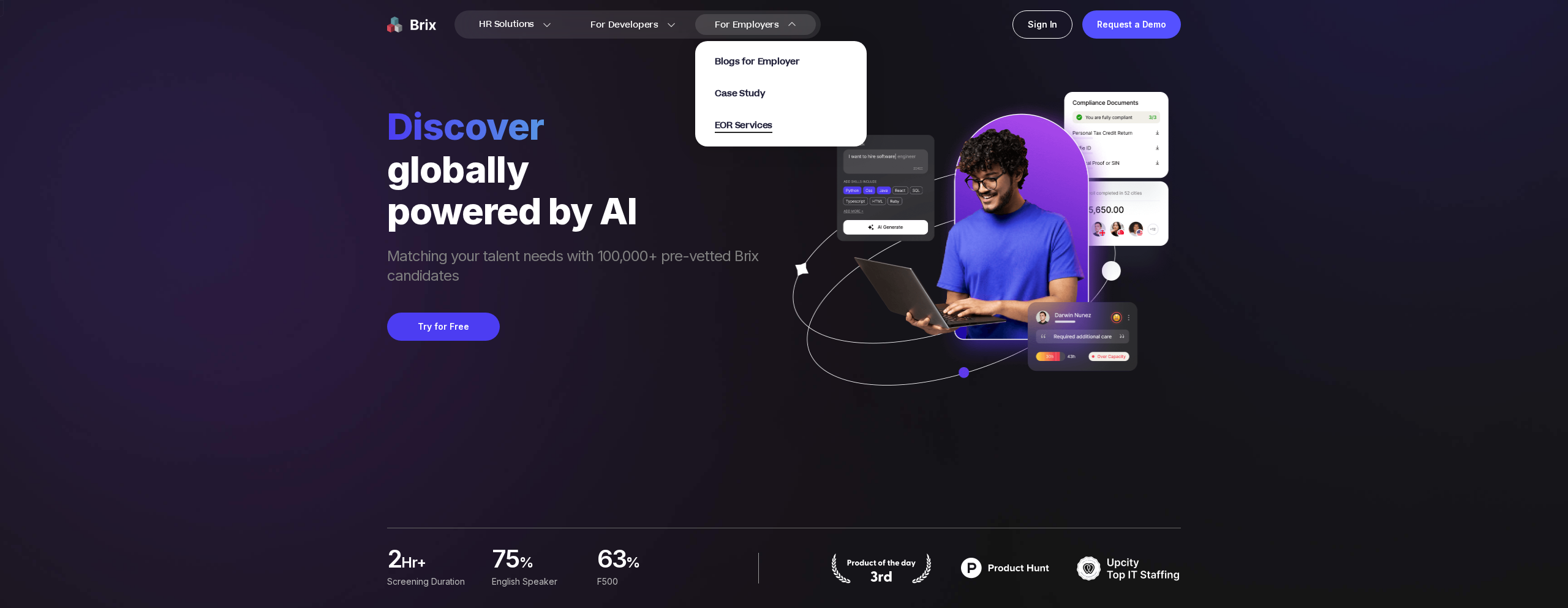
click at [750, 127] on span "EOR Services" at bounding box center [743, 126] width 57 height 14
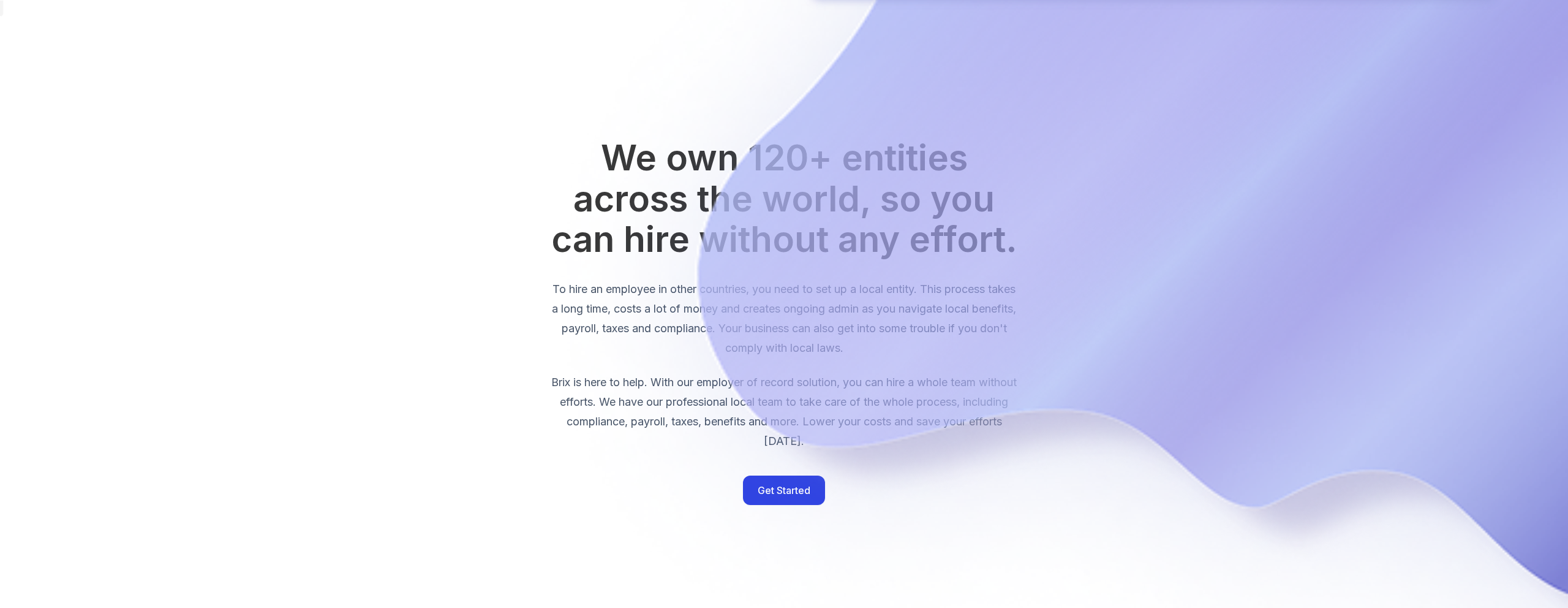
scroll to position [837, 0]
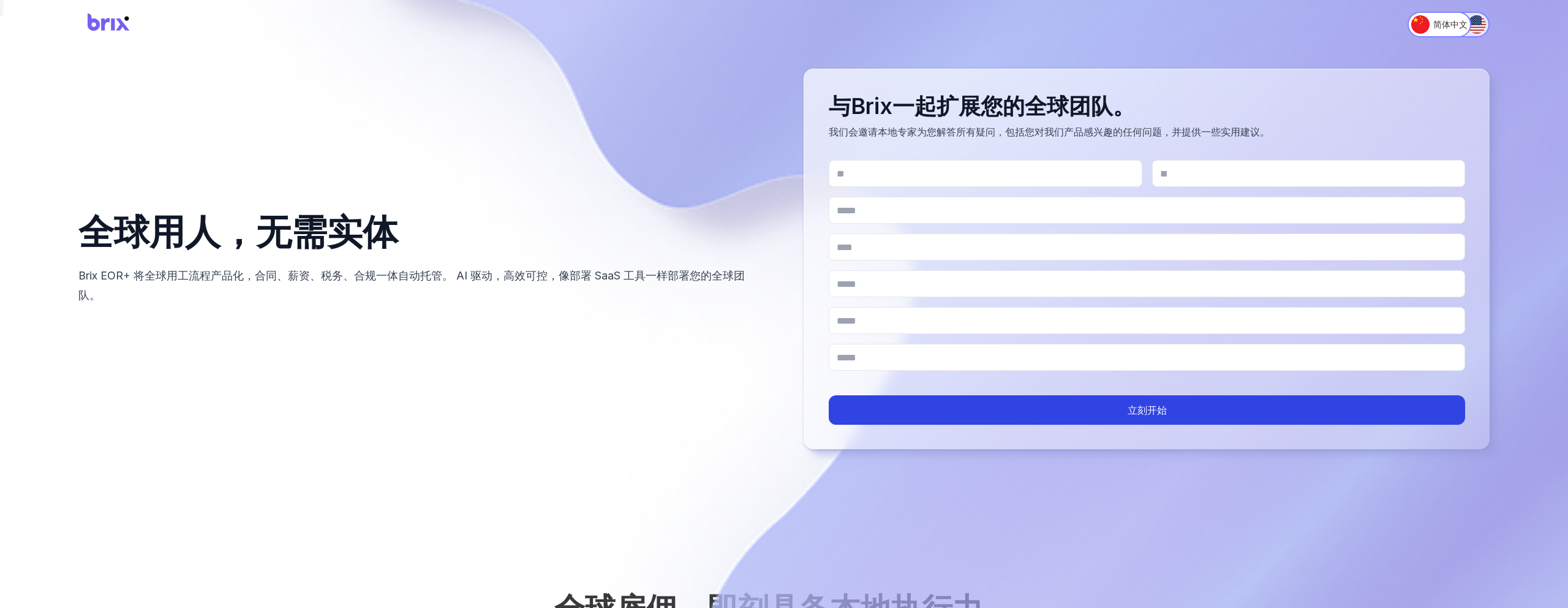
click at [1473, 27] on img "Switch to English" at bounding box center [1477, 25] width 18 height 18
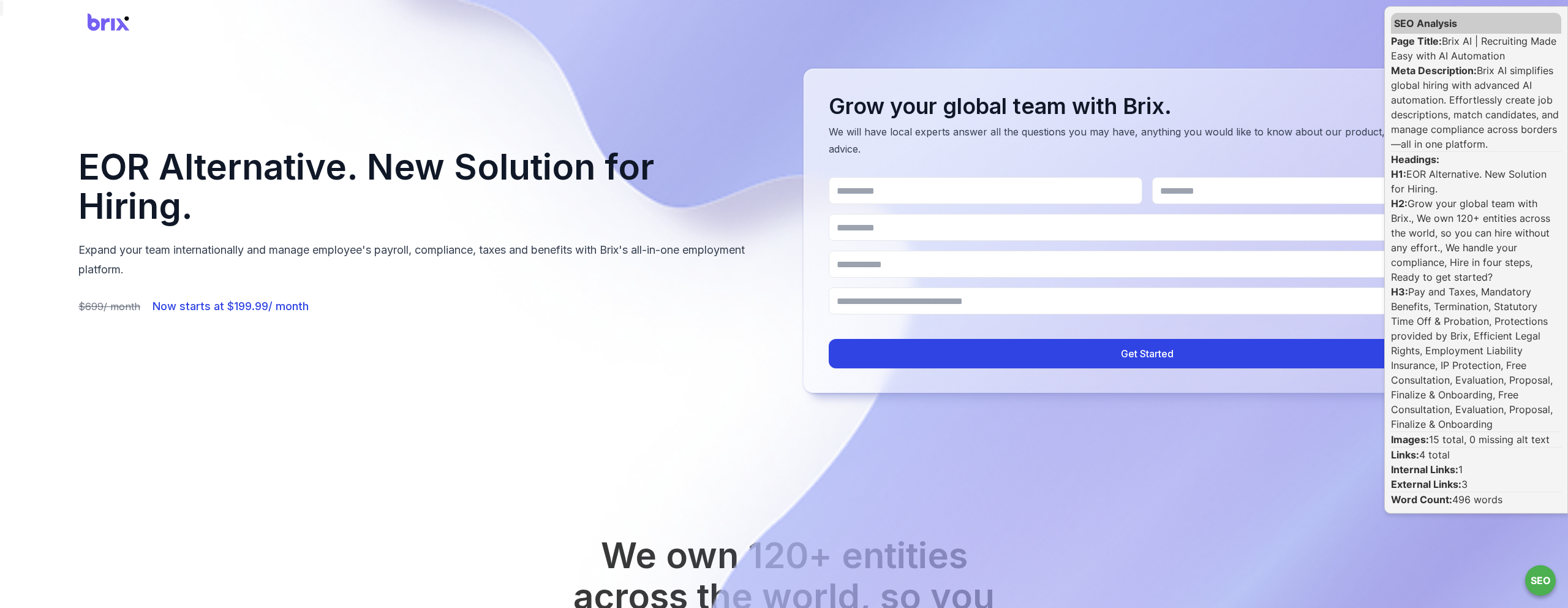
click at [1445, 47] on div "Page Title: Brix AI | Recruiting Made Easy with AI Automation Meta Description:…" at bounding box center [1476, 271] width 170 height 473
click at [1461, 159] on div "Page Title: Brix AI | Recruiting Made Easy with AI Automation Meta Description:…" at bounding box center [1476, 271] width 170 height 473
click at [1458, 176] on div "Page Title: Brix AI | Recruiting Made Easy with AI Automation Meta Description:…" at bounding box center [1476, 271] width 170 height 473
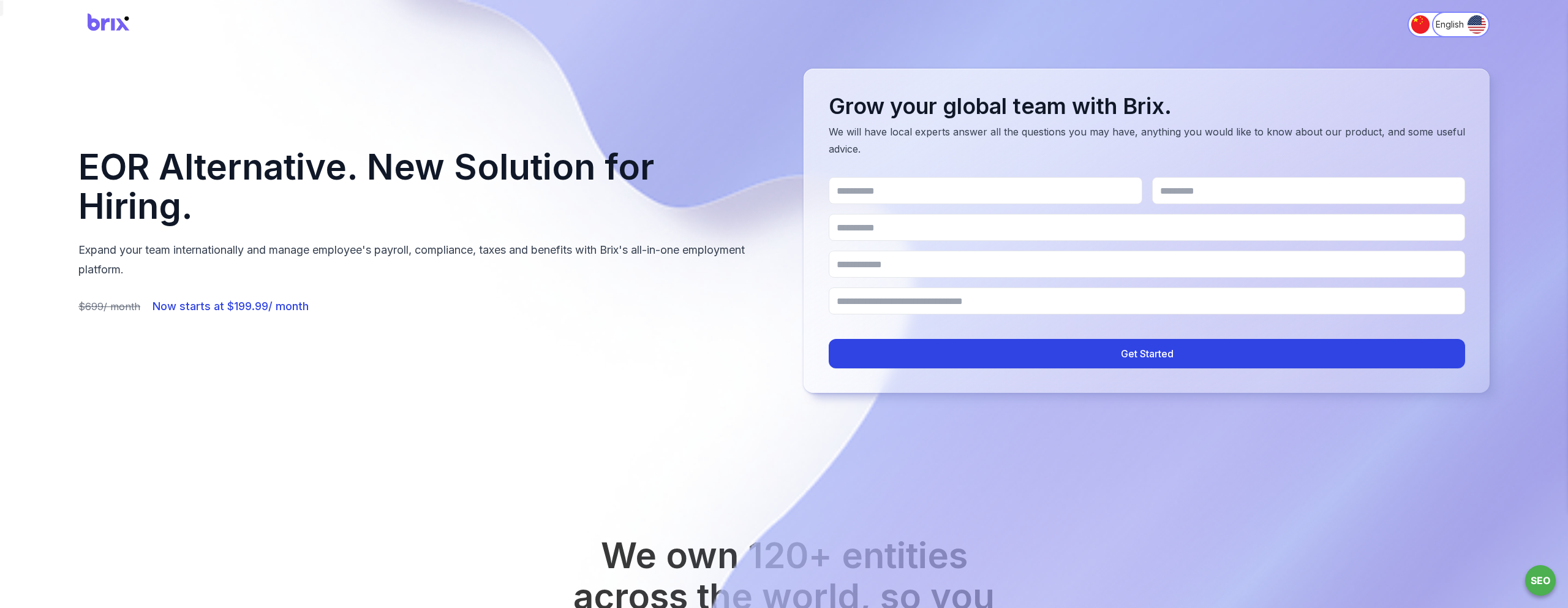
click at [1458, 177] on input "Last Name" at bounding box center [1309, 191] width 314 height 27
click at [1538, 57] on div "EOR Alternative. New Solution for Hiring. Expand your team internationally and …" at bounding box center [784, 230] width 1568 height 461
